Goal: Check status: Check status

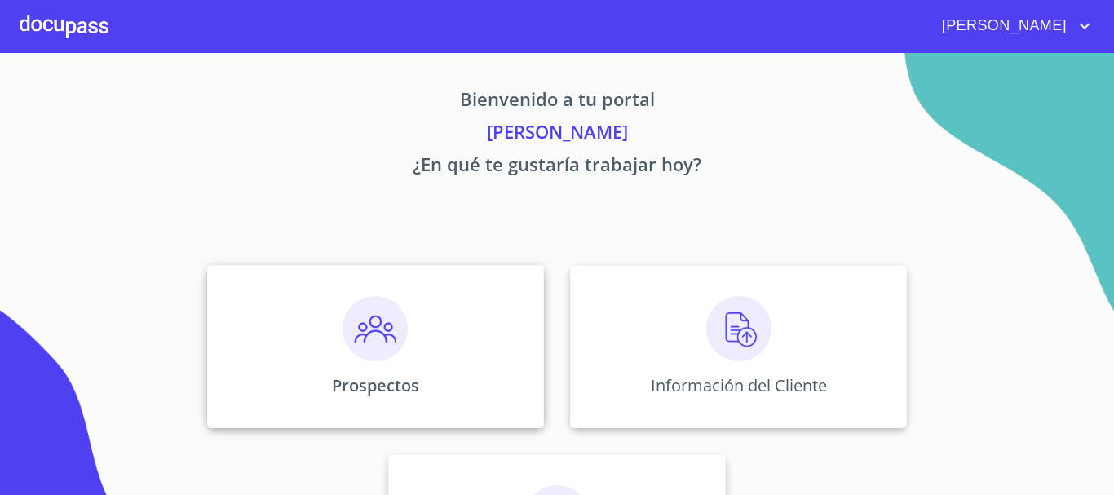
click at [343, 311] on img at bounding box center [374, 328] width 65 height 65
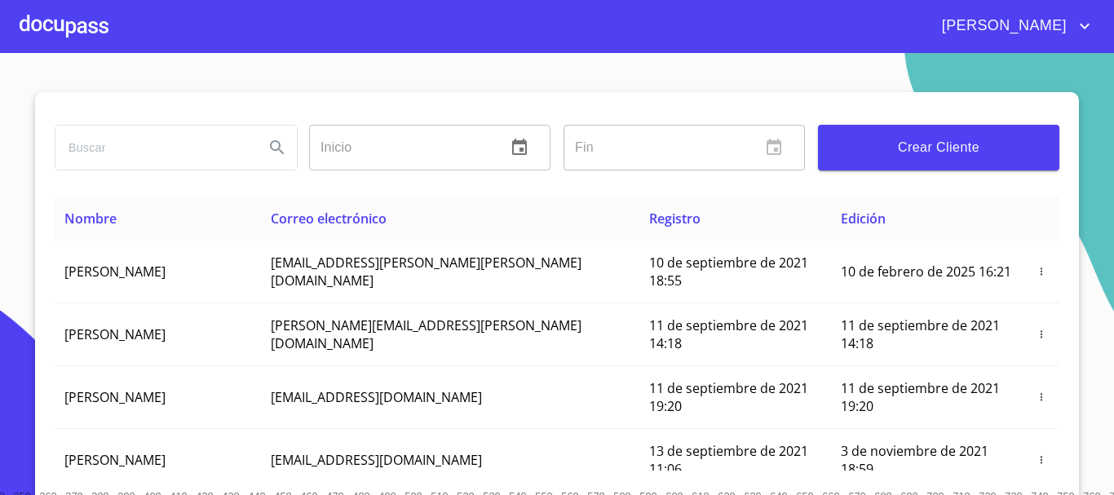
click at [111, 138] on input "search" at bounding box center [153, 148] width 196 height 44
type input "[PERSON_NAME]"
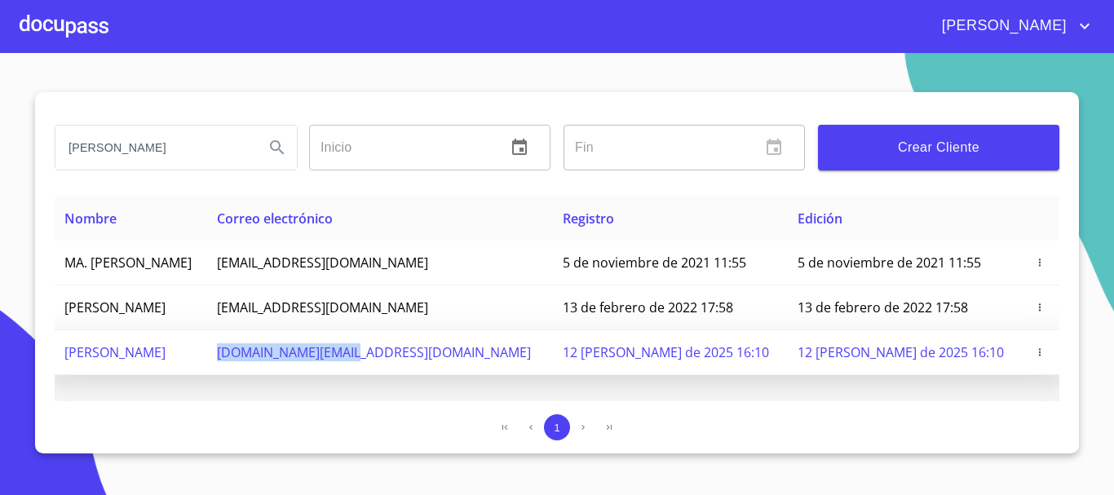
drag, startPoint x: 328, startPoint y: 353, endPoint x: 463, endPoint y: 364, distance: 135.8
click at [463, 364] on td "[DOMAIN_NAME][EMAIL_ADDRESS][DOMAIN_NAME]" at bounding box center [380, 352] width 347 height 45
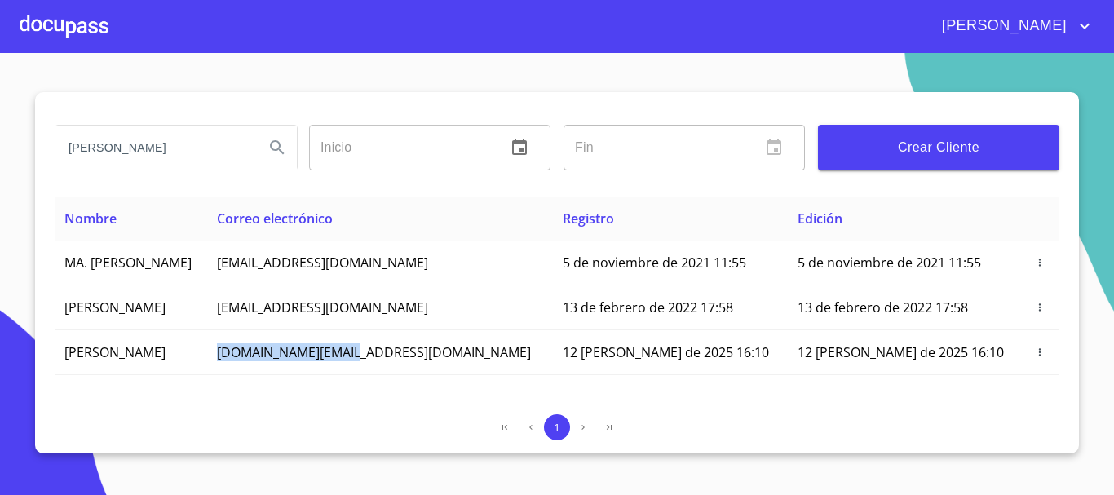
copy span "[DOMAIN_NAME][EMAIL_ADDRESS][DOMAIN_NAME]"
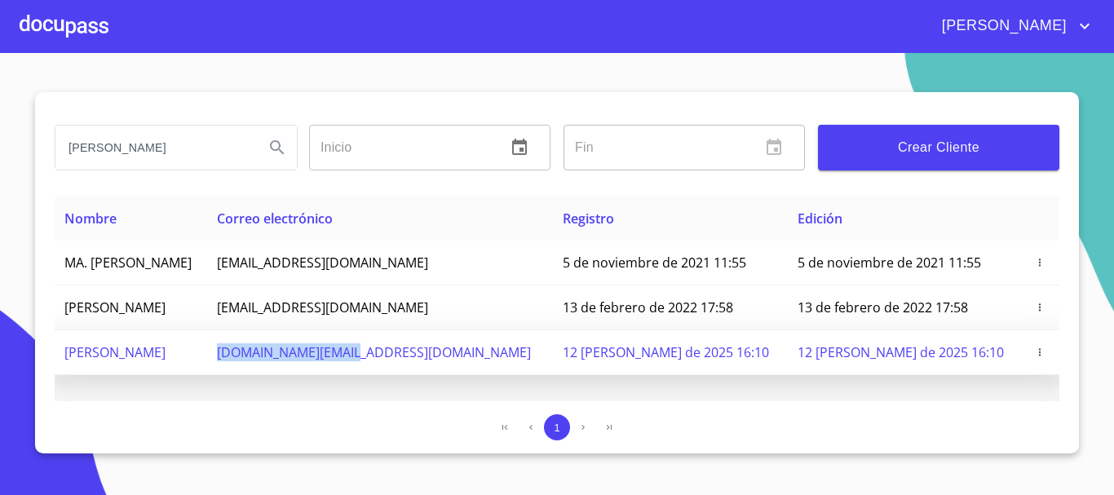
drag, startPoint x: 245, startPoint y: 356, endPoint x: 61, endPoint y: 349, distance: 183.6
click at [61, 349] on td "[PERSON_NAME]" at bounding box center [131, 352] width 152 height 45
copy span "[PERSON_NAME]"
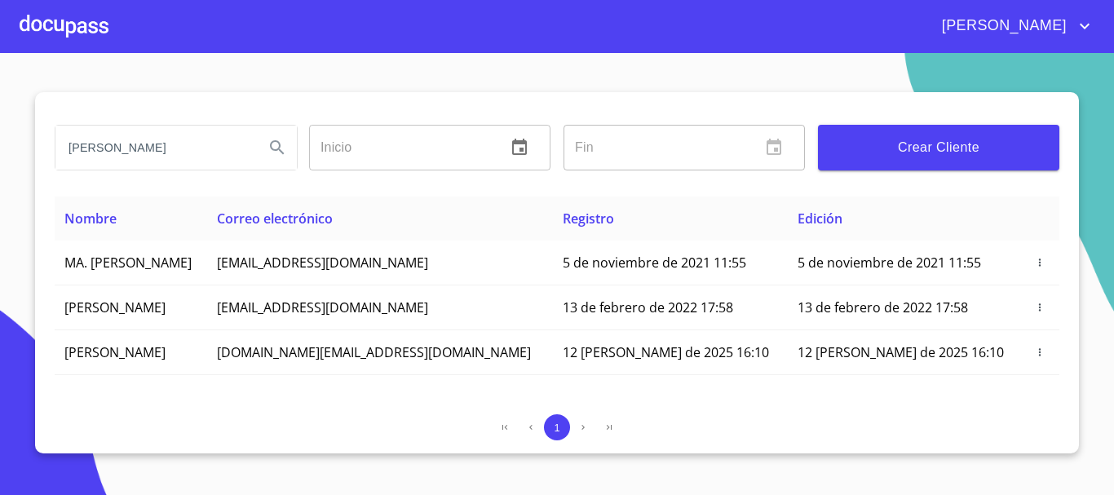
click at [74, 23] on div at bounding box center [64, 26] width 89 height 52
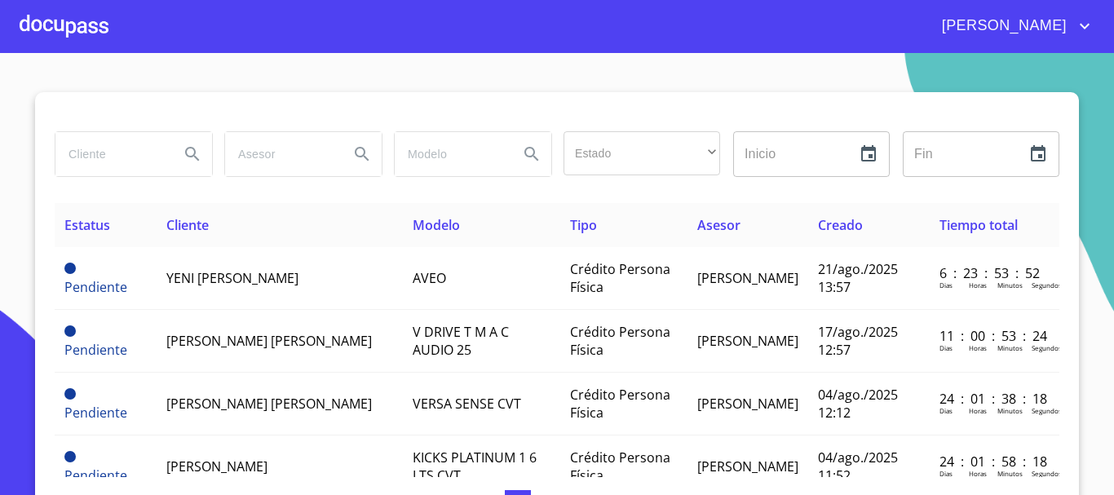
click at [113, 162] on input "search" at bounding box center [110, 154] width 111 height 44
paste input "[PERSON_NAME]"
type input "[PERSON_NAME]"
click at [187, 153] on icon "Search" at bounding box center [193, 154] width 20 height 20
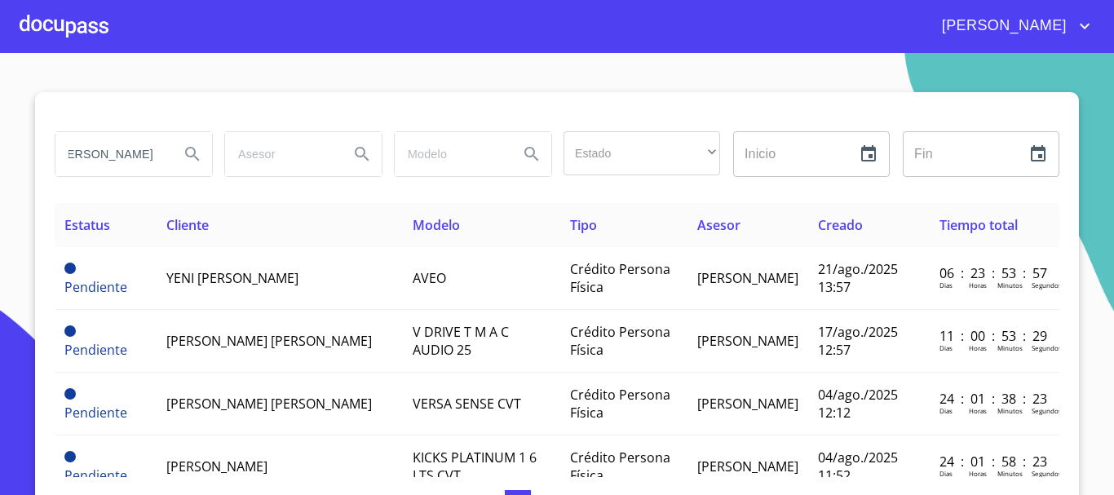
scroll to position [0, 0]
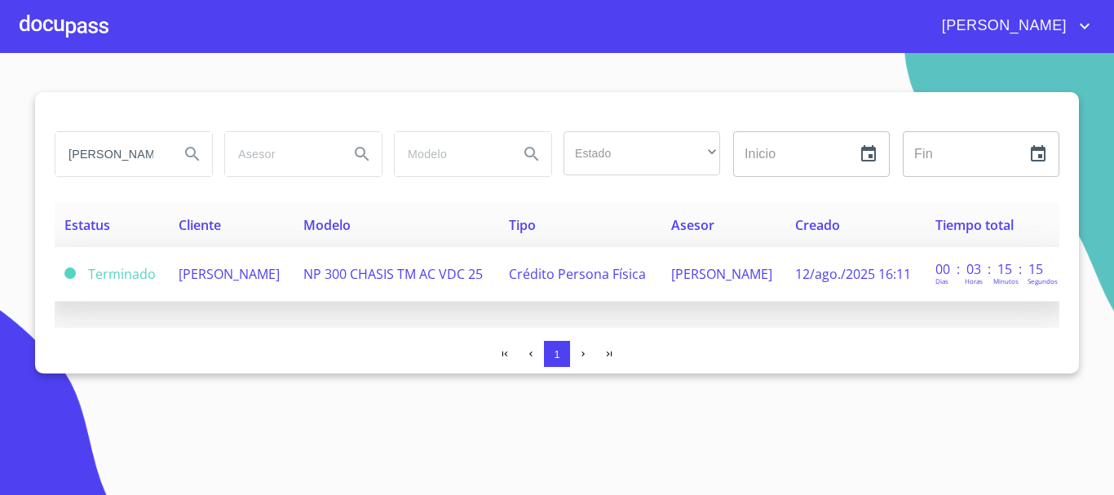
click at [294, 276] on td "[PERSON_NAME]" at bounding box center [231, 274] width 125 height 55
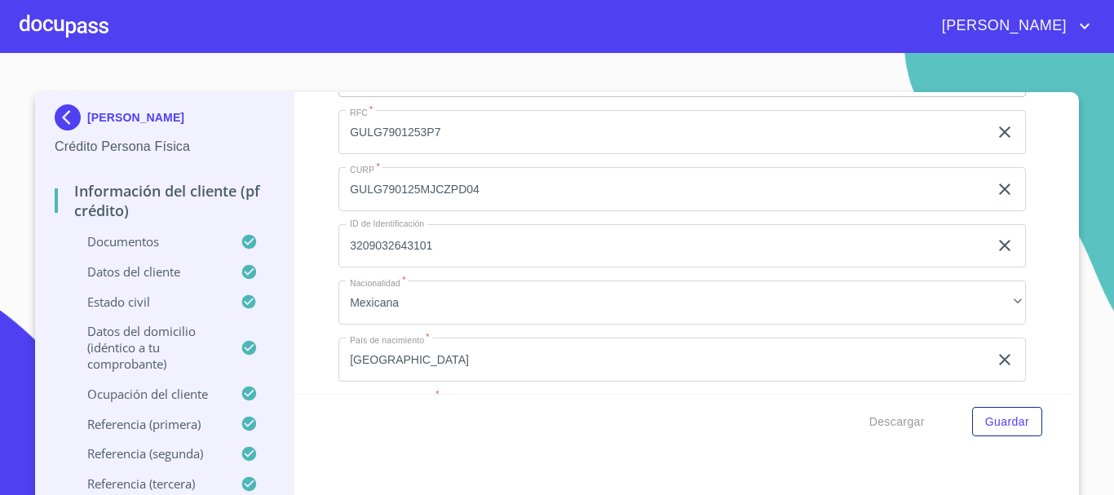
scroll to position [4974, 0]
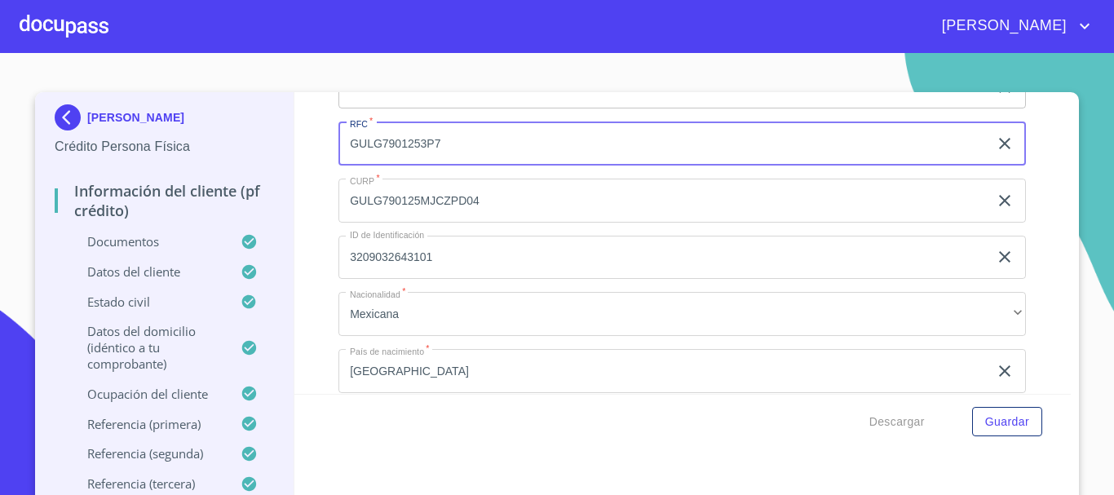
drag, startPoint x: 412, startPoint y: 172, endPoint x: 304, endPoint y: 170, distance: 107.6
click at [304, 170] on div "Información del cliente (PF crédito) Documentos Documento de identificación.   …" at bounding box center [682, 243] width 777 height 302
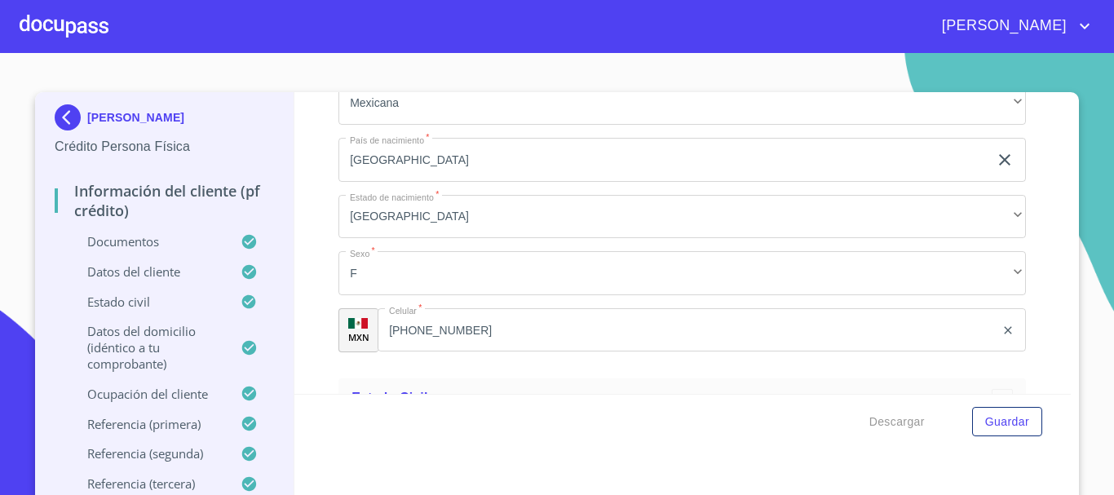
scroll to position [5218, 0]
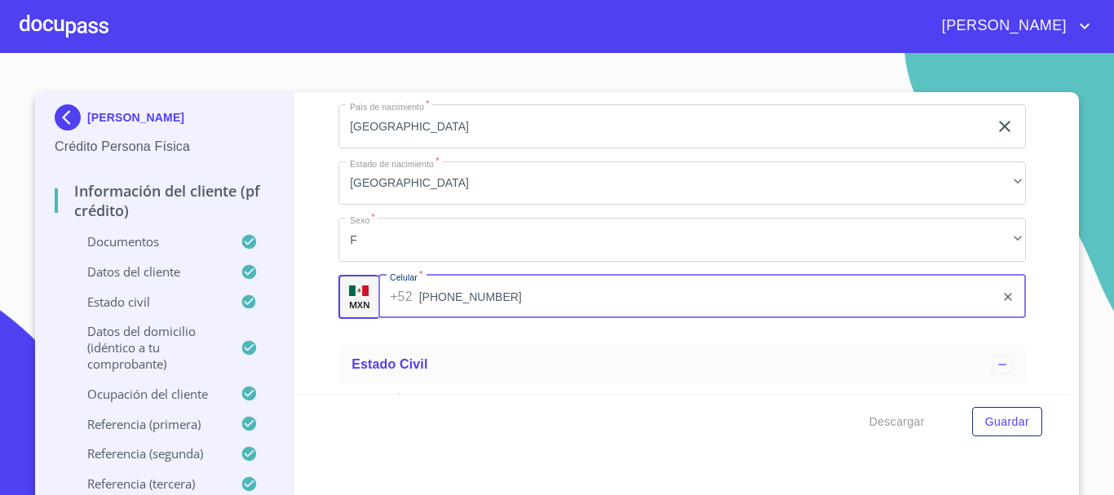
drag, startPoint x: 508, startPoint y: 320, endPoint x: 357, endPoint y: 321, distance: 150.9
click at [357, 319] on div "MXN Celular   * [PHONE_NUMBER] ​" at bounding box center [681, 297] width 687 height 44
